Goal: Task Accomplishment & Management: Manage account settings

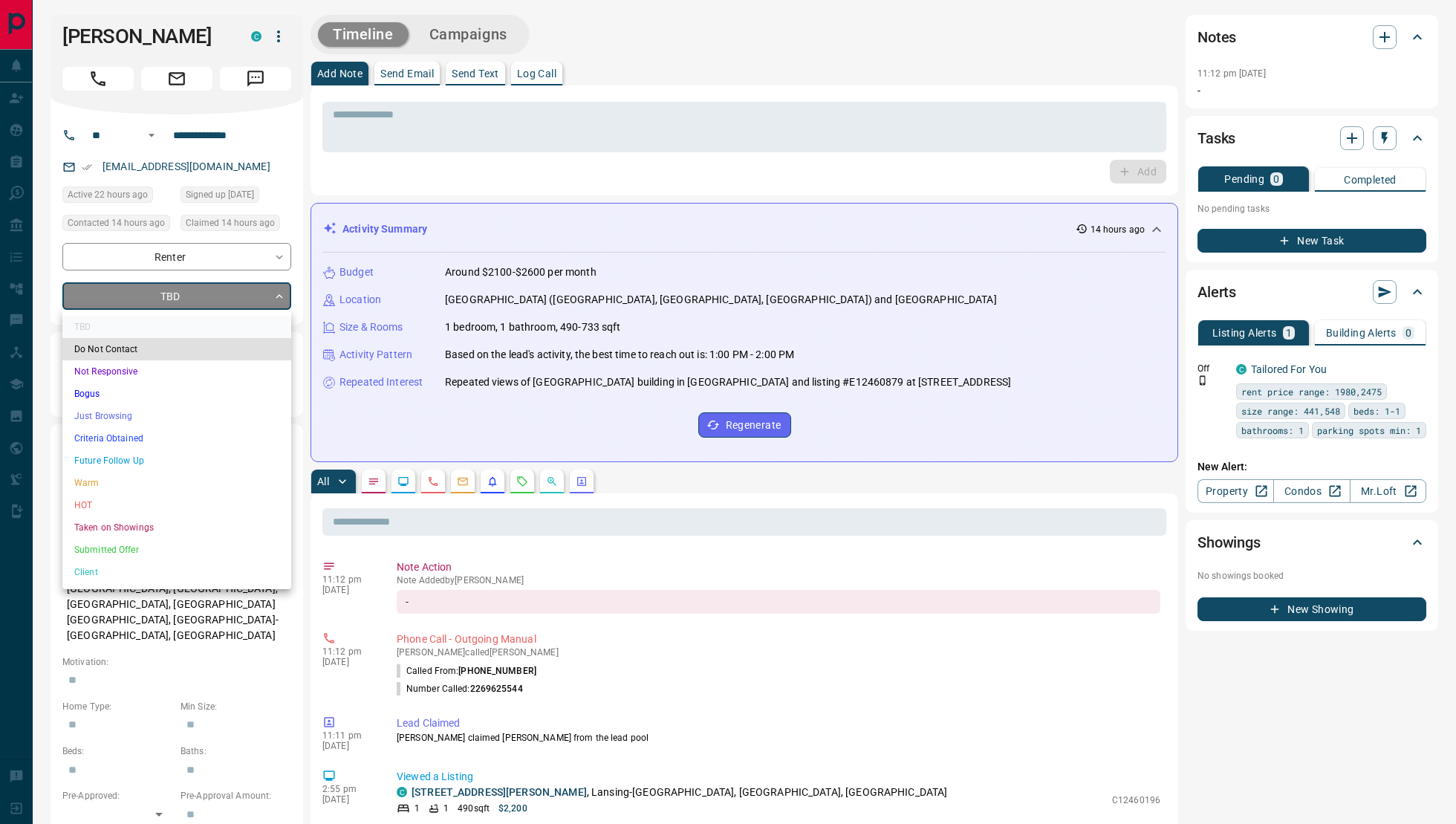
click at [135, 375] on li "Not Responsive" at bounding box center [177, 371] width 229 height 22
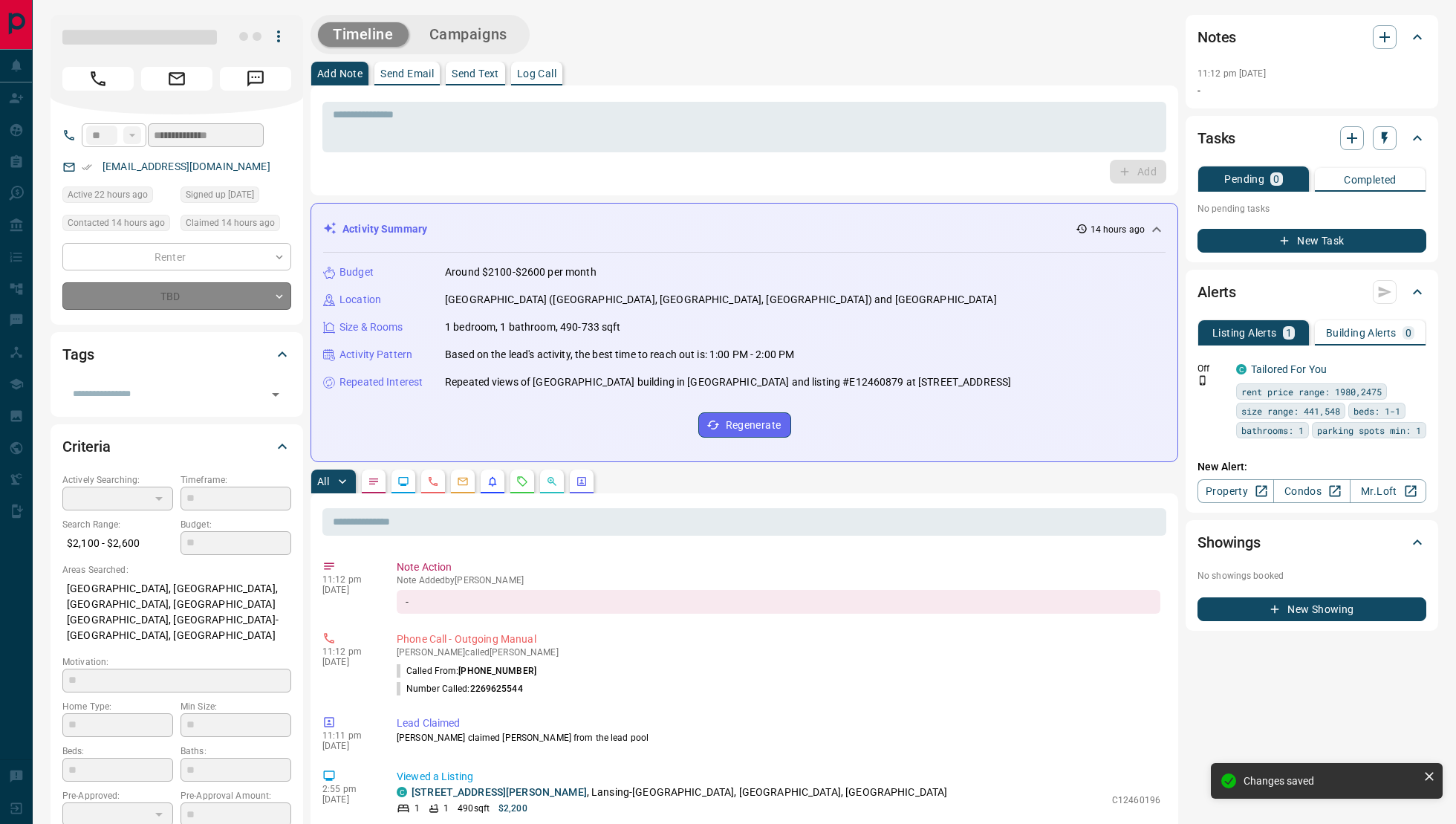
type input "*"
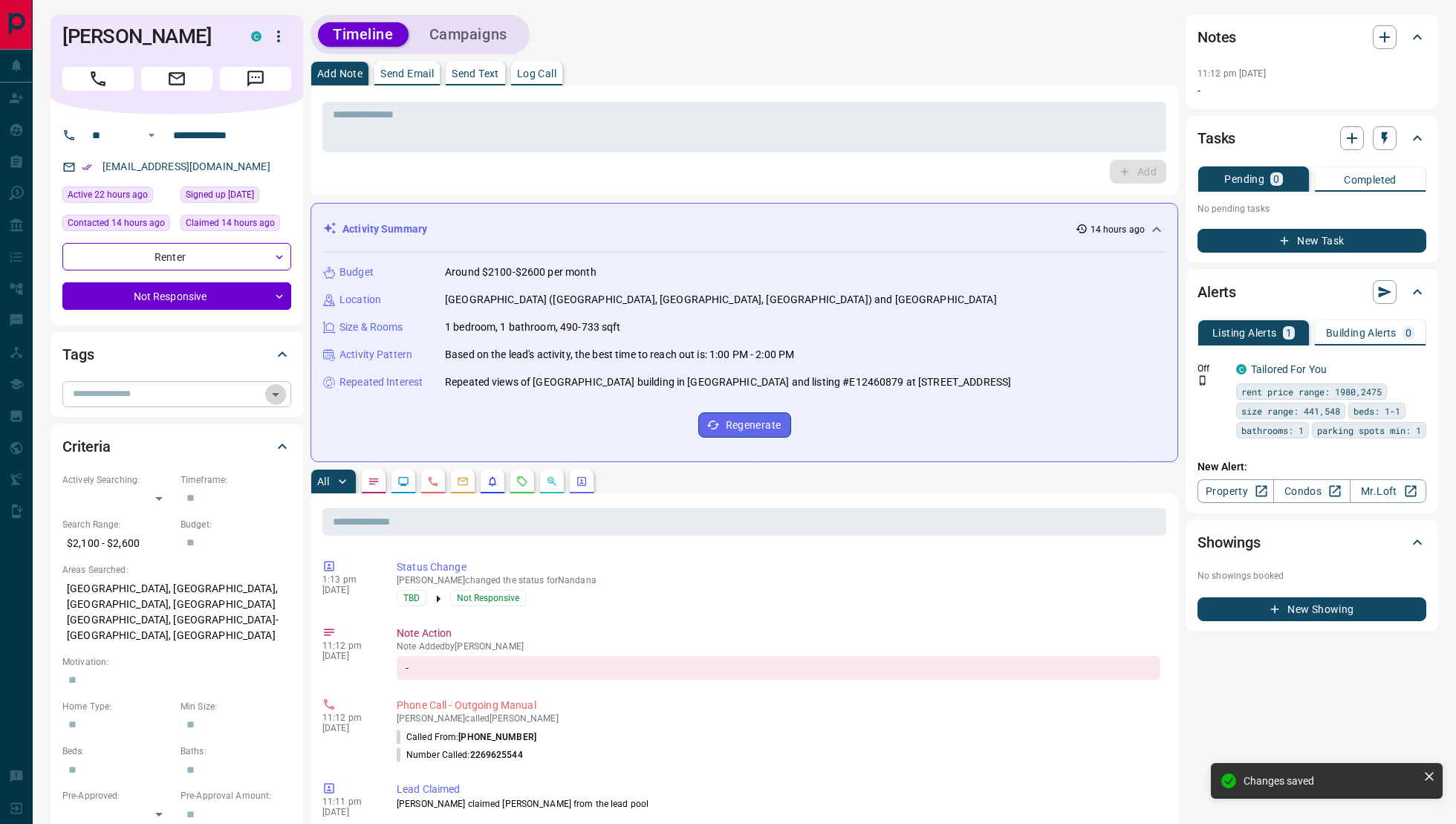
click at [271, 398] on icon "Open" at bounding box center [275, 394] width 18 height 18
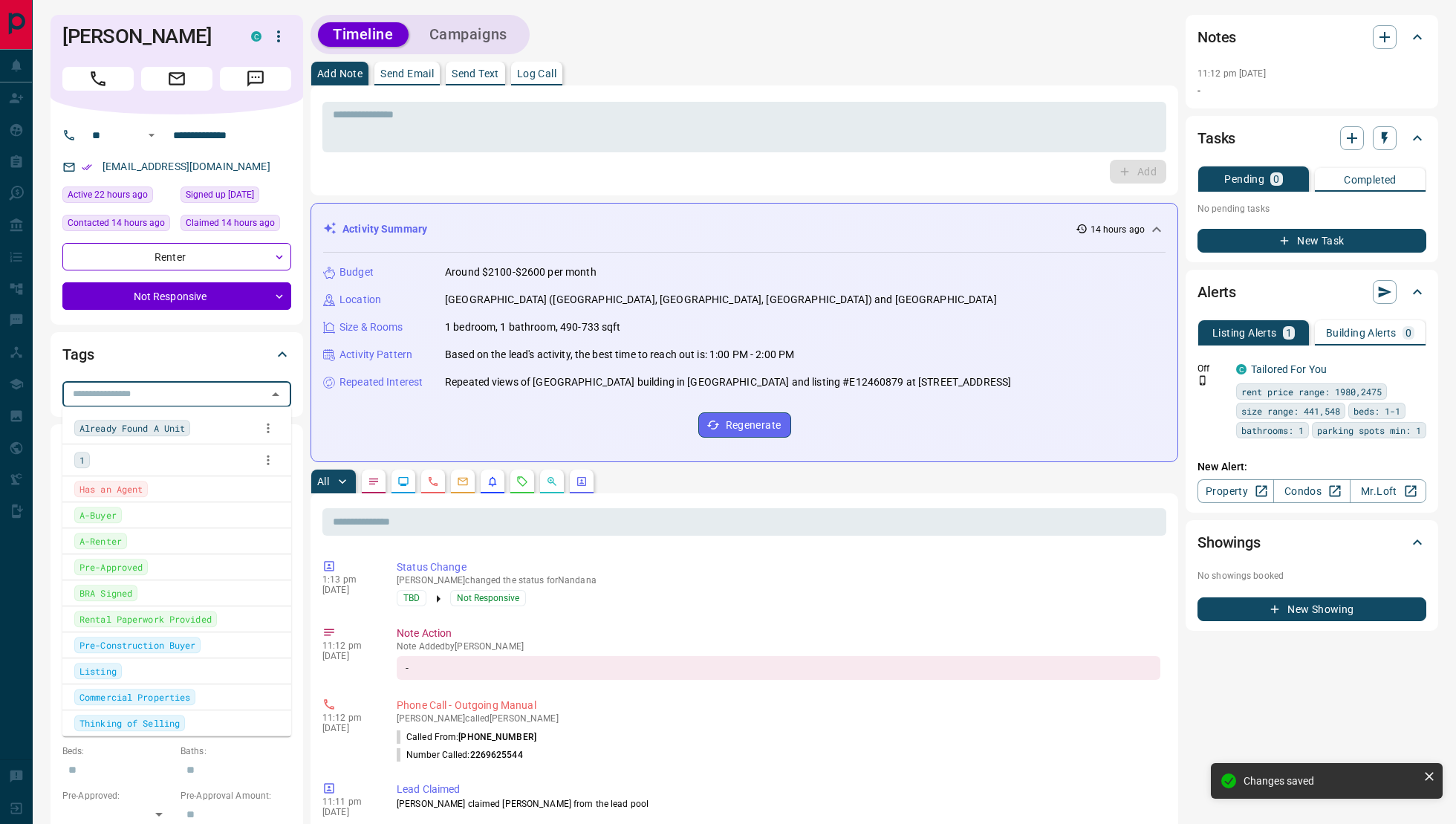
click at [140, 453] on div "1" at bounding box center [177, 459] width 205 height 22
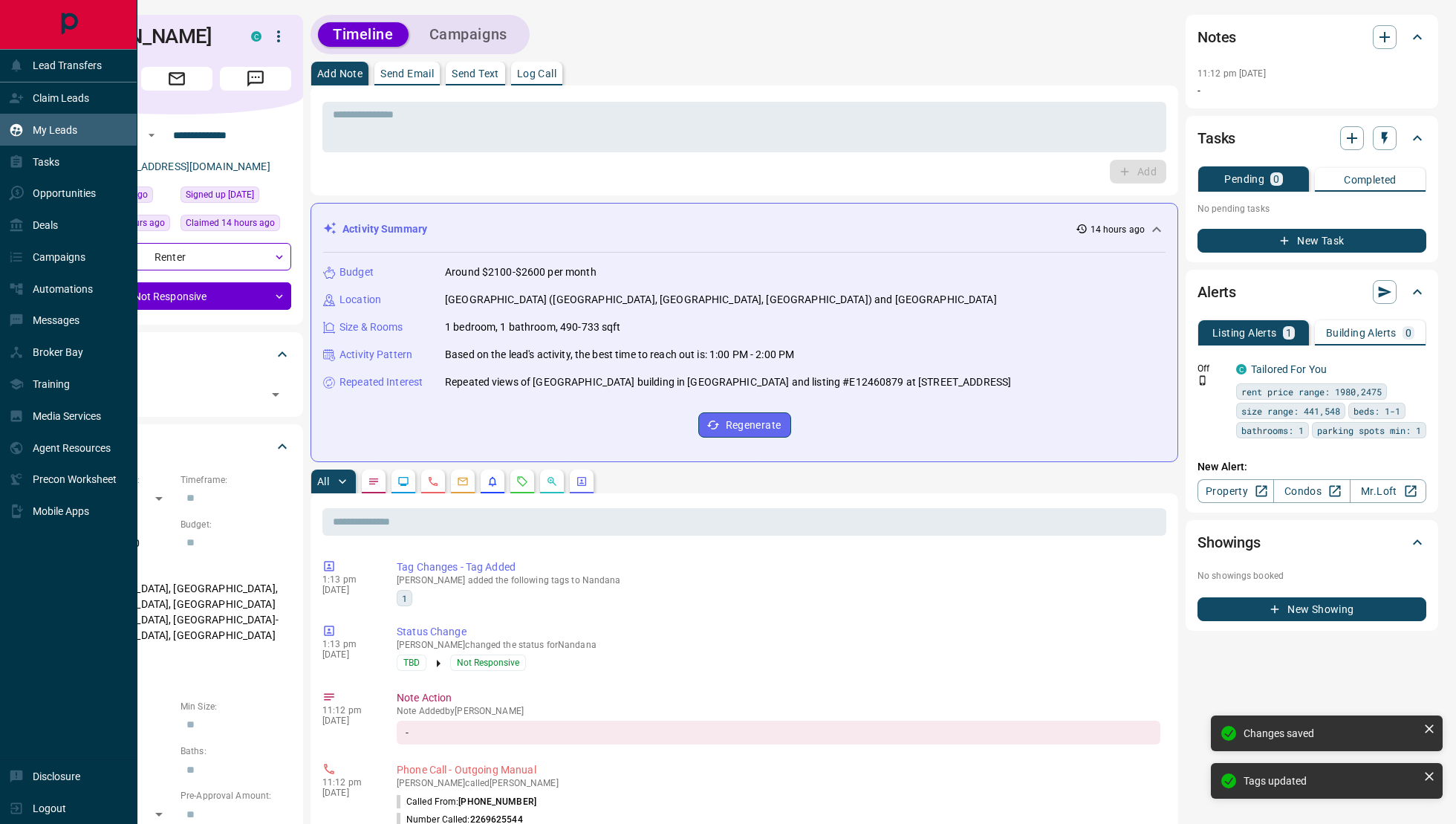
click at [29, 134] on div "My Leads" at bounding box center [43, 129] width 68 height 25
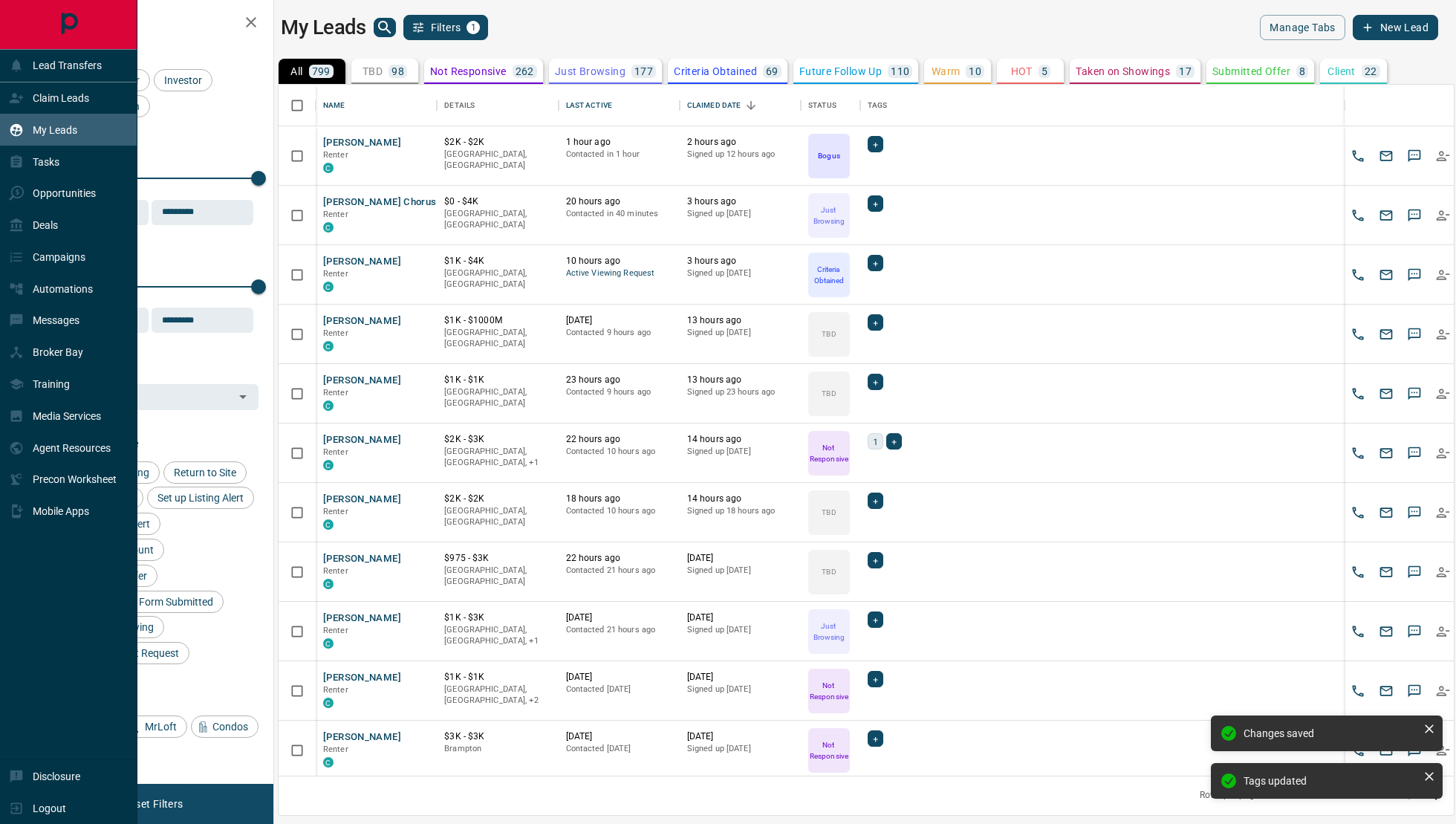
scroll to position [692, 1175]
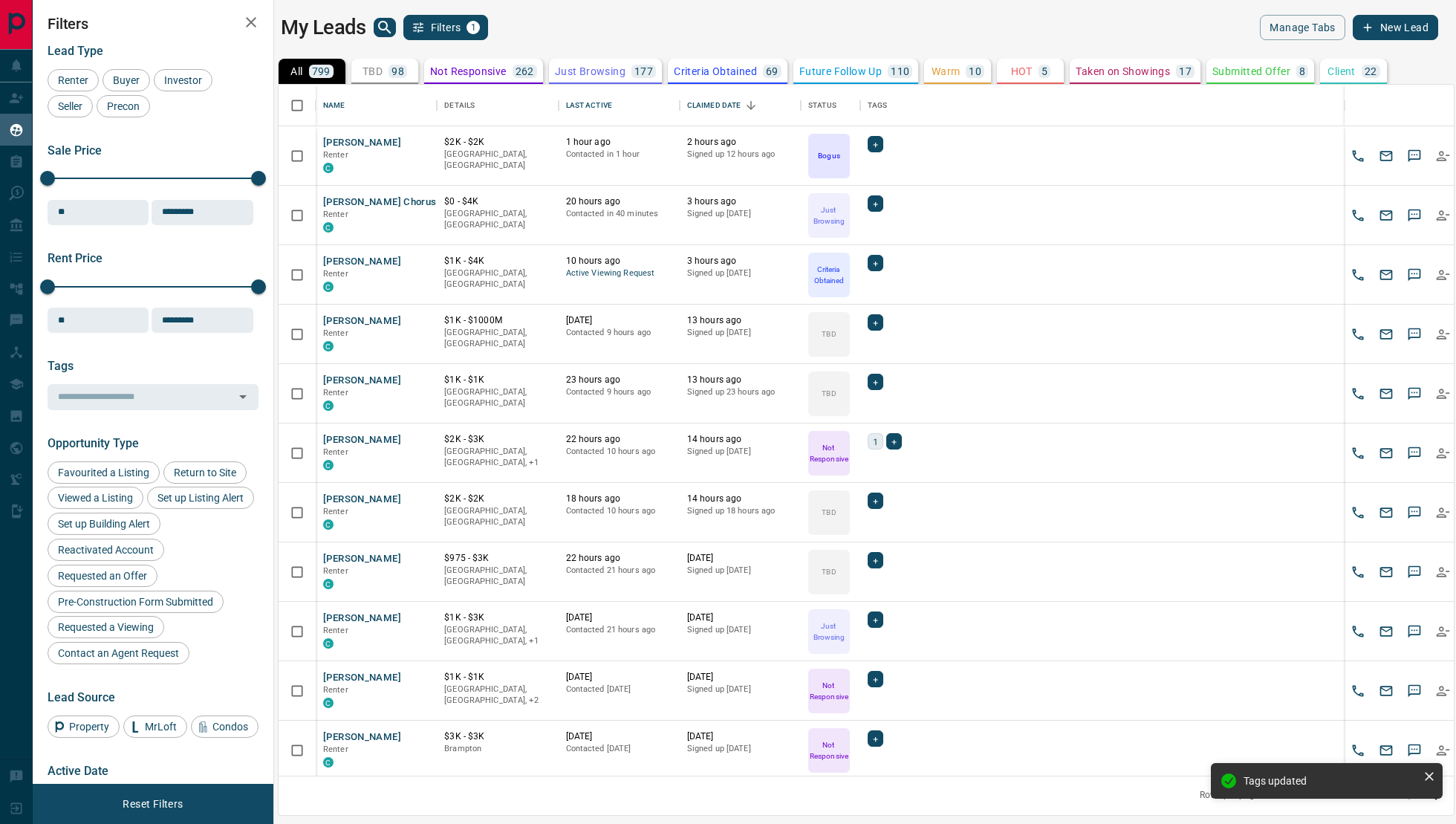
click at [381, 74] on p "TBD" at bounding box center [371, 71] width 20 height 10
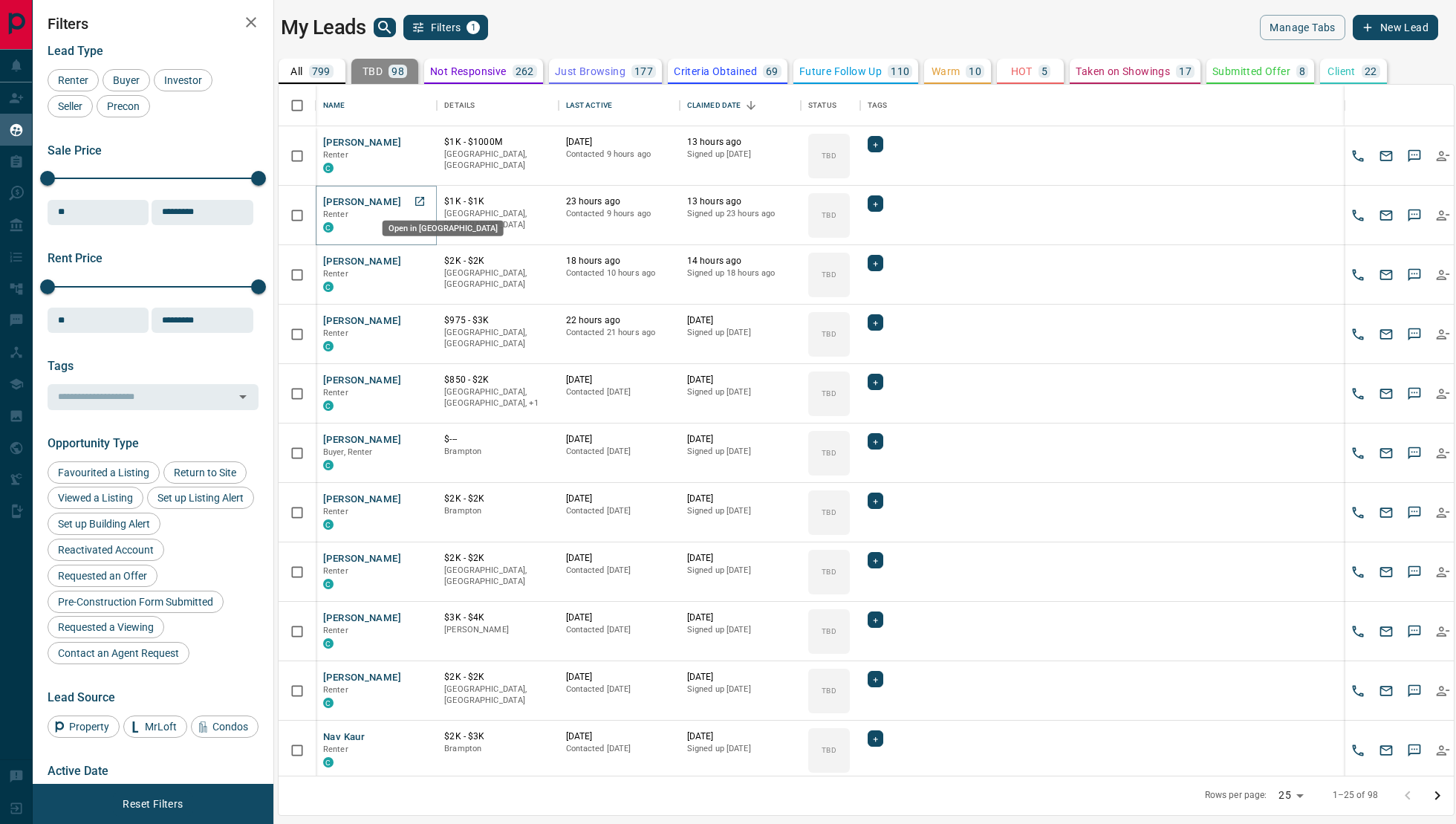
click at [418, 202] on icon "Open in New Tab" at bounding box center [419, 202] width 12 height 12
